Goal: Information Seeking & Learning: Learn about a topic

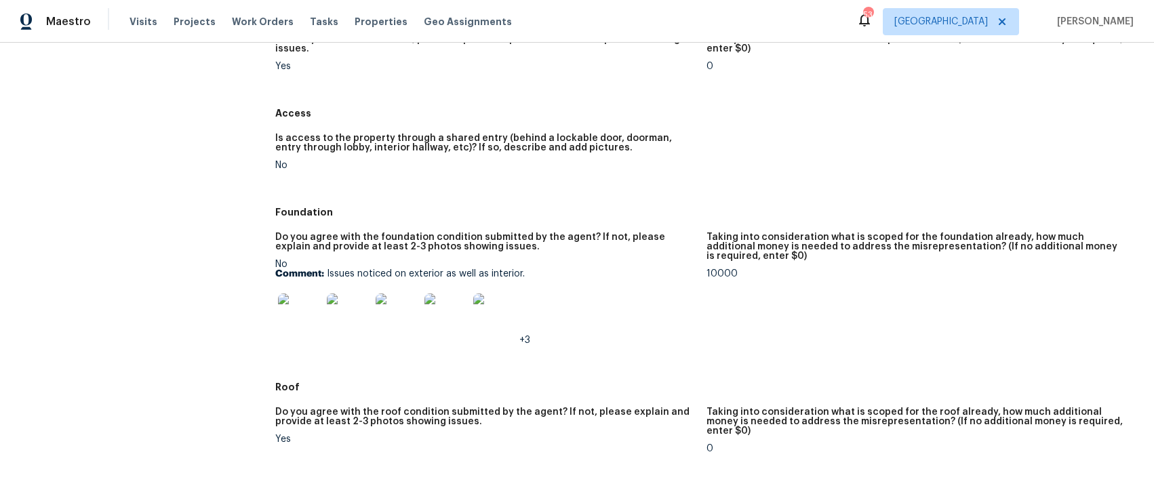
scroll to position [216, 0]
click at [294, 322] on img at bounding box center [299, 314] width 43 height 43
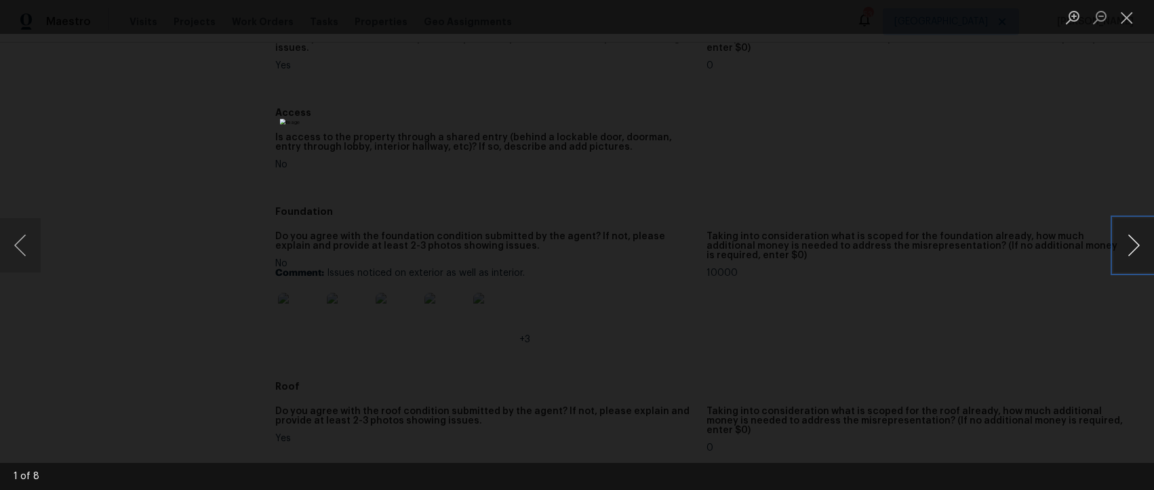
click at [1131, 252] on button "Next image" at bounding box center [1133, 245] width 41 height 54
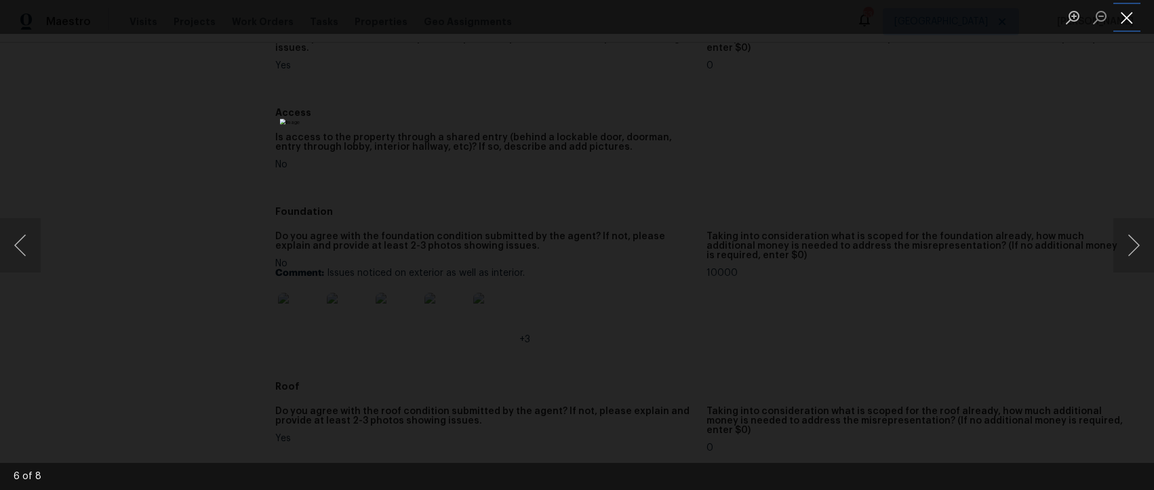
click at [1133, 18] on button "Close lightbox" at bounding box center [1126, 17] width 27 height 24
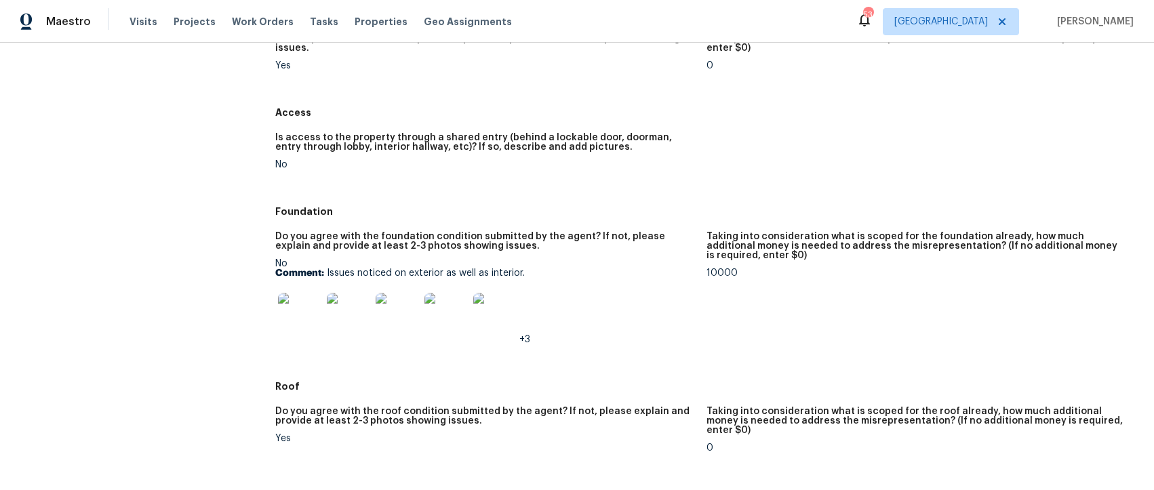
click at [289, 314] on img at bounding box center [299, 314] width 43 height 43
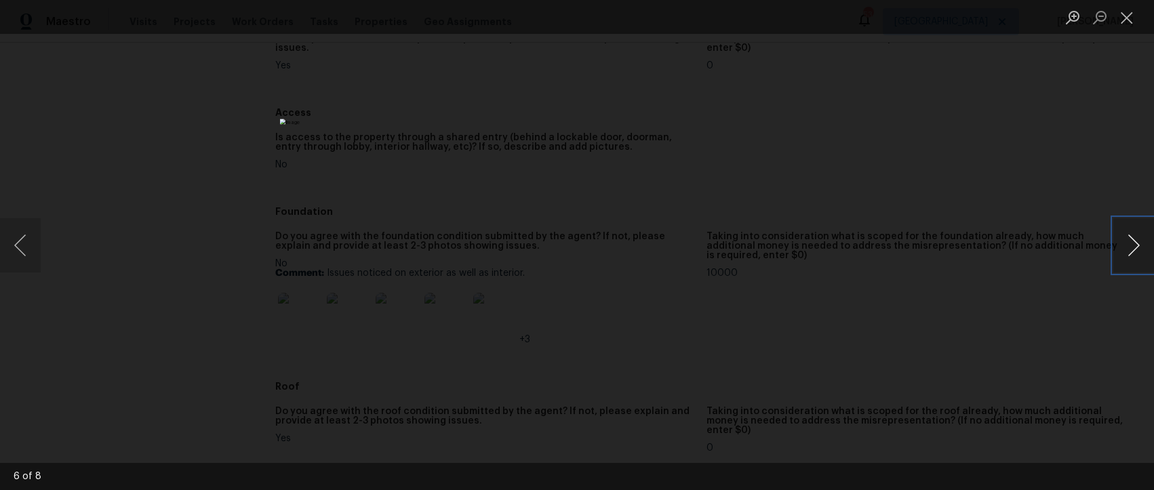
click at [1129, 247] on button "Next image" at bounding box center [1133, 245] width 41 height 54
drag, startPoint x: 1126, startPoint y: 258, endPoint x: 1119, endPoint y: 264, distance: 9.2
click at [1126, 258] on button "Next image" at bounding box center [1133, 245] width 41 height 54
click at [1129, 253] on button "Next image" at bounding box center [1133, 245] width 41 height 54
click at [1136, 251] on button "Next image" at bounding box center [1133, 245] width 41 height 54
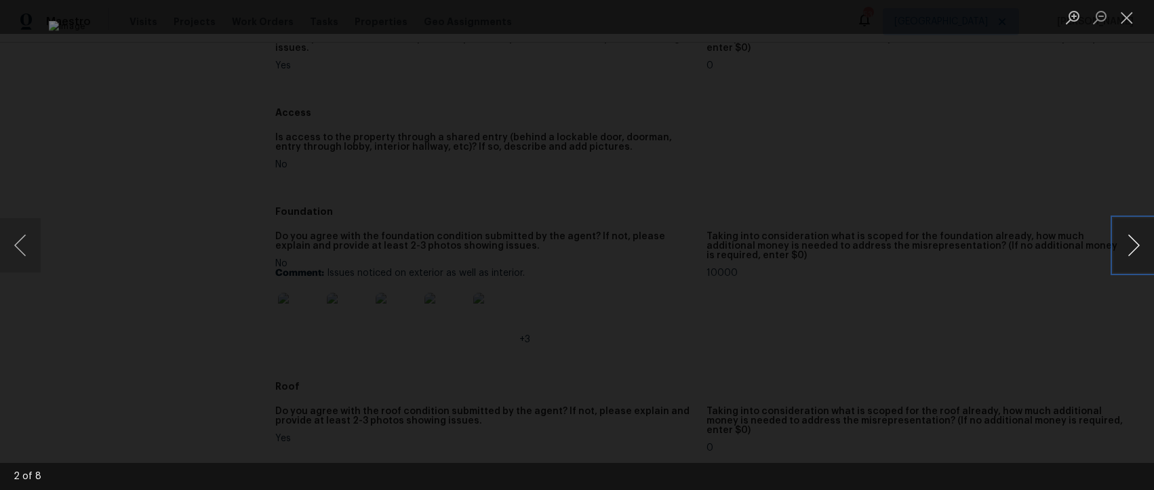
click at [1139, 253] on button "Next image" at bounding box center [1133, 245] width 41 height 54
click at [1137, 251] on button "Next image" at bounding box center [1133, 245] width 41 height 54
click at [1135, 246] on button "Next image" at bounding box center [1133, 245] width 41 height 54
click at [1143, 247] on button "Next image" at bounding box center [1133, 245] width 41 height 54
click at [1134, 258] on button "Next image" at bounding box center [1133, 245] width 41 height 54
